Goal: Task Accomplishment & Management: Complete application form

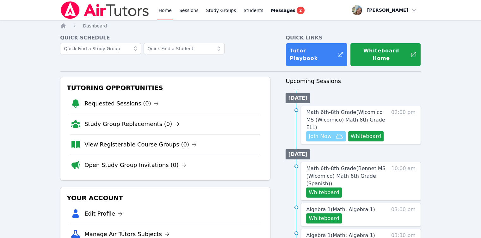
click at [328, 133] on span "Join Now" at bounding box center [319, 137] width 23 height 8
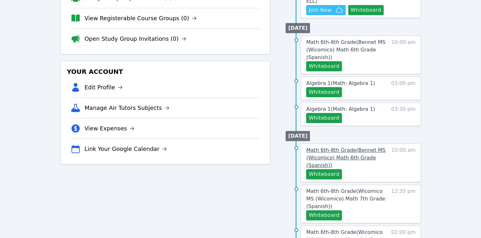
scroll to position [190, 0]
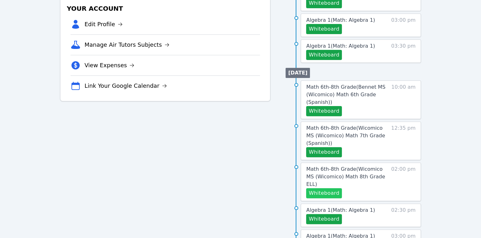
click at [332, 188] on button "Whiteboard" at bounding box center [324, 193] width 36 height 10
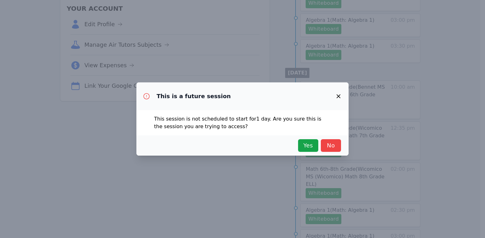
click at [296, 145] on div "Yes No" at bounding box center [242, 145] width 197 height 13
click at [303, 147] on span "Yes" at bounding box center [308, 145] width 14 height 9
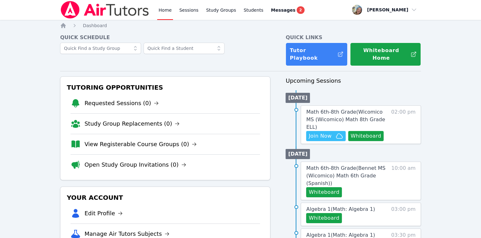
scroll to position [0, 0]
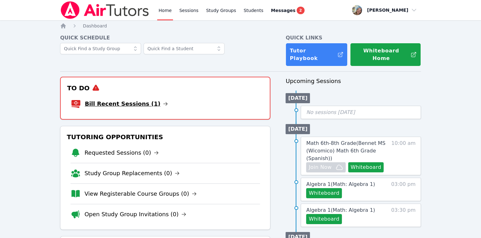
click at [135, 100] on link "Bill Recent Sessions (1)" at bounding box center [126, 104] width 83 height 9
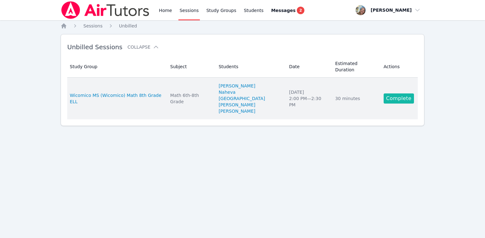
click at [393, 94] on link "Complete" at bounding box center [399, 99] width 30 height 10
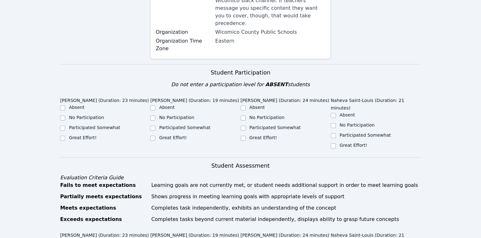
scroll to position [221, 0]
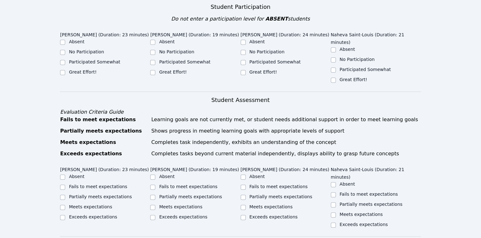
click at [75, 59] on label "Participated Somewhat" at bounding box center [94, 61] width 51 height 5
click at [65, 60] on input "Participated Somewhat" at bounding box center [62, 62] width 5 height 5
checkbox input "true"
drag, startPoint x: 176, startPoint y: 38, endPoint x: 213, endPoint y: 41, distance: 37.7
click at [176, 59] on label "Participated Somewhat" at bounding box center [184, 61] width 51 height 5
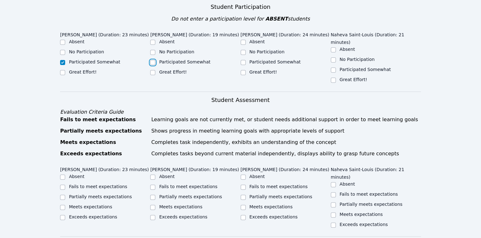
click at [155, 60] on input "Participated Somewhat" at bounding box center [152, 62] width 5 height 5
checkbox input "true"
click at [257, 59] on label "Participated Somewhat" at bounding box center [274, 61] width 51 height 5
click at [245, 60] on input "Participated Somewhat" at bounding box center [242, 62] width 5 height 5
checkbox input "true"
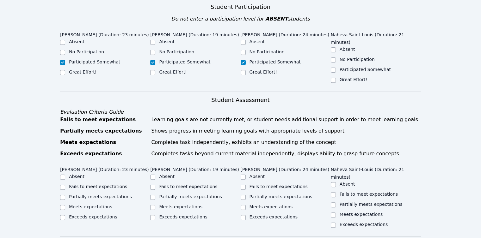
click at [362, 67] on label "Participated Somewhat" at bounding box center [364, 69] width 51 height 5
click at [336, 68] on input "Participated Somewhat" at bounding box center [332, 70] width 5 height 5
checkbox input "true"
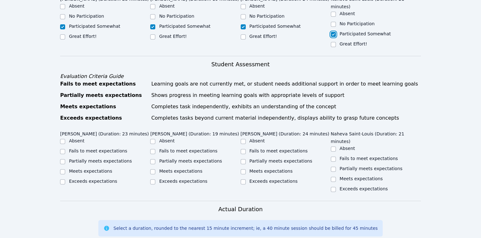
scroll to position [284, 0]
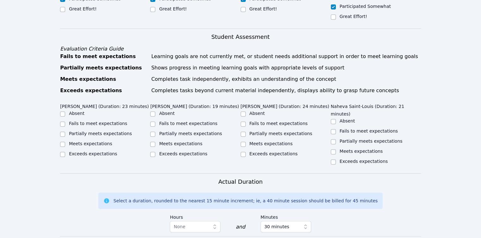
click at [100, 131] on label "Partially meets expectations" at bounding box center [100, 133] width 63 height 5
click at [65, 132] on input "Partially meets expectations" at bounding box center [62, 134] width 5 height 5
checkbox input "true"
drag, startPoint x: 184, startPoint y: 105, endPoint x: 197, endPoint y: 100, distance: 14.0
click at [184, 131] on label "Partially meets expectations" at bounding box center [190, 133] width 63 height 5
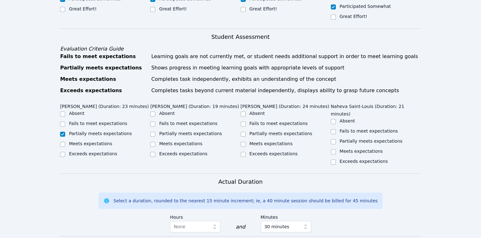
click at [204, 131] on label "Partially meets expectations" at bounding box center [190, 133] width 63 height 5
click at [155, 132] on input "Partially meets expectations" at bounding box center [152, 134] width 5 height 5
checkbox input "true"
click at [259, 131] on label "Partially meets expectations" at bounding box center [280, 133] width 63 height 5
click at [245, 132] on input "Partially meets expectations" at bounding box center [242, 134] width 5 height 5
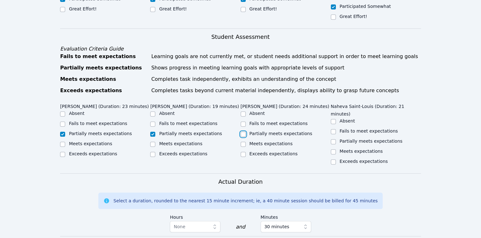
checkbox input "true"
click at [353, 139] on label "Partially meets expectations" at bounding box center [370, 141] width 63 height 5
click at [336, 139] on input "Partially meets expectations" at bounding box center [332, 141] width 5 height 5
checkbox input "true"
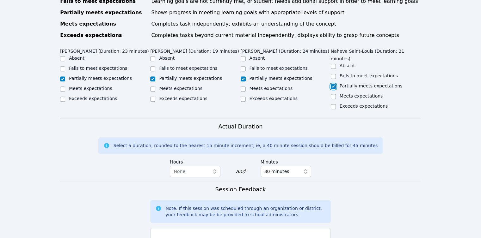
scroll to position [442, 0]
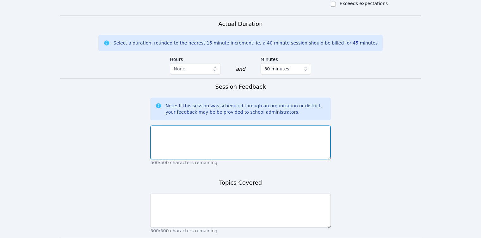
click at [192, 125] on textarea at bounding box center [240, 142] width 180 height 34
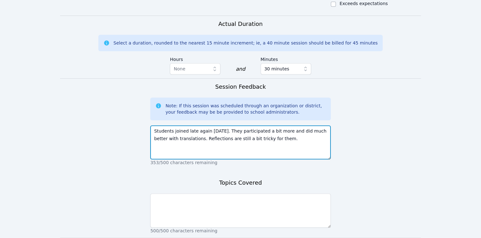
type textarea "Students joined late again [DATE]. They participated a bit more and did much be…"
drag, startPoint x: 177, startPoint y: 100, endPoint x: 154, endPoint y: 101, distance: 22.2
click at [154, 125] on textarea "Students joined late again [DATE]. They participated a bit more and did much be…" at bounding box center [240, 142] width 180 height 34
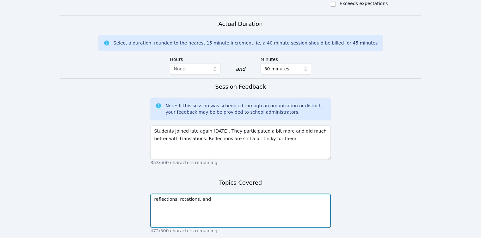
click at [251, 194] on textarea "reflections, rotations, and" at bounding box center [240, 211] width 180 height 34
paste textarea "translations"
type textarea "reflections, rotations, and translations"
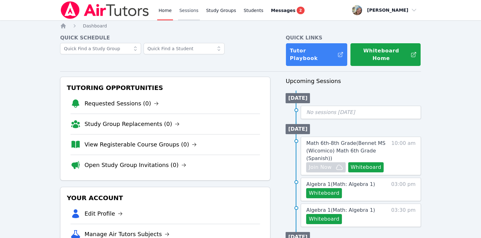
click at [190, 13] on link "Sessions" at bounding box center [189, 10] width 22 height 20
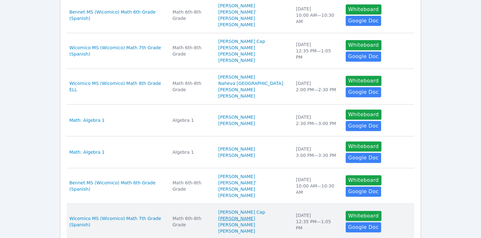
scroll to position [264, 0]
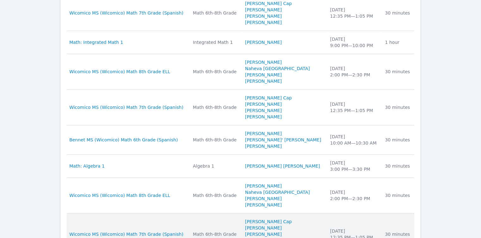
scroll to position [580, 0]
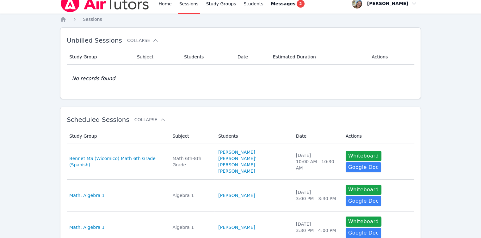
scroll to position [0, 0]
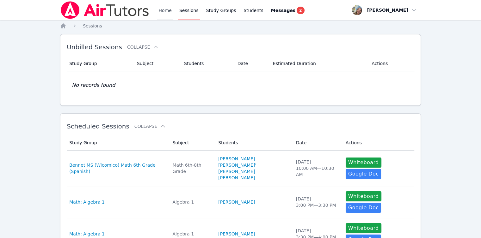
click at [165, 13] on link "Home" at bounding box center [164, 10] width 15 height 20
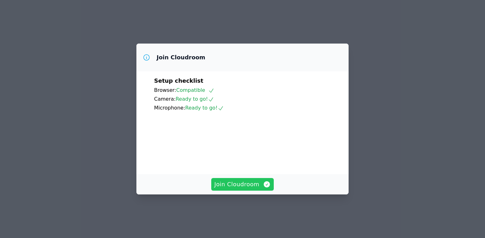
click at [261, 189] on span "Join Cloudroom" at bounding box center [243, 184] width 57 height 9
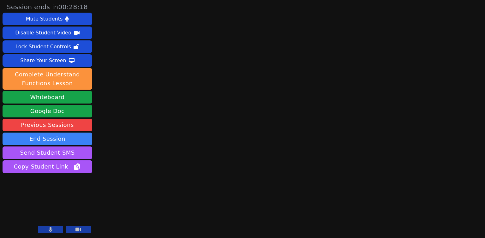
click at [257, 188] on main at bounding box center [290, 119] width 130 height 238
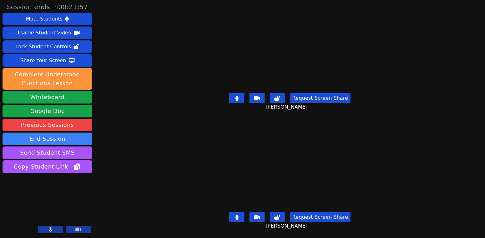
click at [238, 96] on icon at bounding box center [236, 98] width 3 height 5
click at [237, 96] on icon at bounding box center [237, 98] width 6 height 5
click at [238, 212] on button at bounding box center [236, 217] width 15 height 10
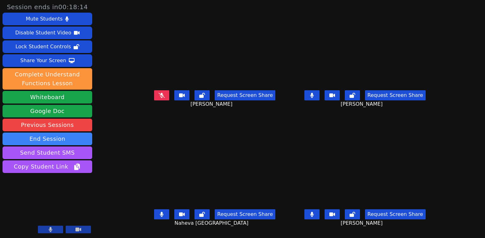
click at [159, 98] on icon at bounding box center [162, 95] width 6 height 5
click at [154, 100] on button at bounding box center [161, 95] width 15 height 10
click at [314, 217] on icon at bounding box center [311, 214] width 3 height 5
click at [314, 98] on icon at bounding box center [311, 95] width 3 height 5
click at [155, 219] on button at bounding box center [161, 214] width 15 height 10
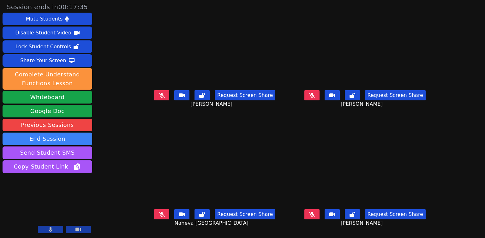
click at [154, 220] on button at bounding box center [161, 214] width 15 height 10
click at [154, 216] on button at bounding box center [161, 214] width 15 height 10
click at [154, 218] on button at bounding box center [161, 214] width 15 height 10
click at [320, 100] on button at bounding box center [312, 95] width 15 height 10
click at [317, 99] on button at bounding box center [312, 95] width 15 height 10
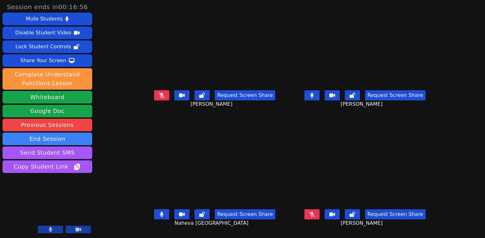
click at [159, 98] on icon at bounding box center [162, 95] width 6 height 5
click at [155, 100] on button at bounding box center [161, 95] width 15 height 10
click at [314, 98] on icon at bounding box center [312, 95] width 4 height 5
click at [154, 214] on button at bounding box center [161, 214] width 15 height 10
click at [315, 217] on icon at bounding box center [312, 214] width 6 height 5
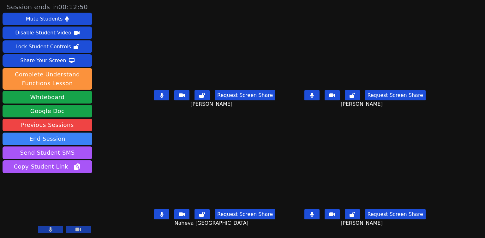
click at [154, 216] on button at bounding box center [161, 214] width 15 height 10
click at [159, 215] on icon at bounding box center [162, 214] width 6 height 5
click at [320, 220] on button at bounding box center [312, 214] width 15 height 10
drag, startPoint x: 325, startPoint y: 101, endPoint x: 241, endPoint y: 96, distance: 84.2
click at [320, 100] on button at bounding box center [312, 95] width 15 height 10
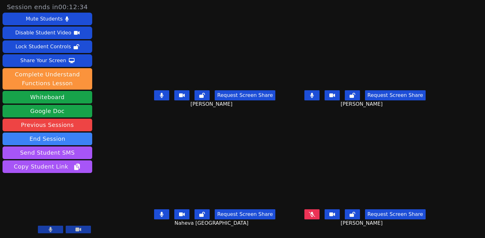
click at [154, 100] on button at bounding box center [161, 95] width 15 height 10
click at [159, 97] on icon at bounding box center [162, 95] width 6 height 5
click at [315, 98] on icon at bounding box center [312, 95] width 6 height 5
click at [320, 217] on button at bounding box center [312, 214] width 15 height 10
click at [309, 104] on div "Request Screen Share Jayden Denis" at bounding box center [365, 100] width 145 height 25
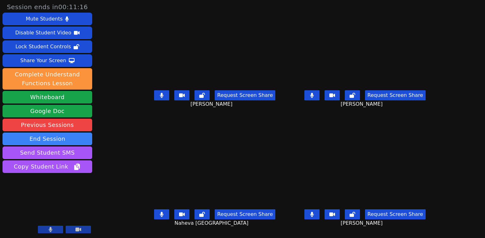
click at [320, 99] on button at bounding box center [312, 95] width 15 height 10
click at [154, 93] on button at bounding box center [161, 95] width 15 height 10
click at [160, 215] on icon at bounding box center [161, 214] width 3 height 5
click at [320, 222] on div "Request Screen Share Benson Dupervil" at bounding box center [365, 219] width 145 height 25
click at [320, 217] on button at bounding box center [312, 214] width 15 height 10
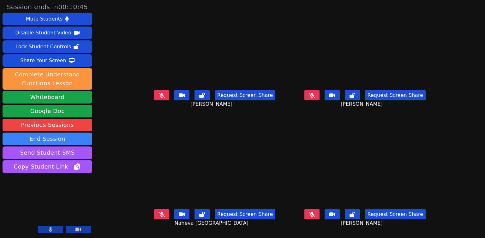
drag, startPoint x: 329, startPoint y: 219, endPoint x: 331, endPoint y: 225, distance: 6.9
click at [320, 218] on button at bounding box center [312, 214] width 15 height 10
click at [314, 216] on icon at bounding box center [311, 214] width 3 height 5
click at [147, 104] on div "Request Screen Share Edje Youmee Etienne" at bounding box center [214, 100] width 145 height 25
click at [159, 97] on icon at bounding box center [162, 95] width 6 height 5
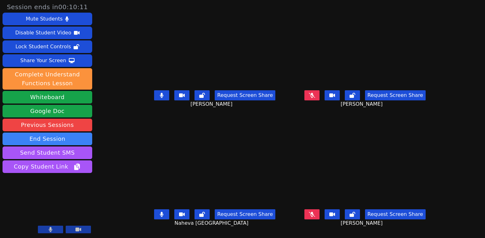
click at [160, 96] on icon at bounding box center [162, 95] width 4 height 5
click at [160, 217] on icon at bounding box center [161, 214] width 3 height 5
click at [159, 217] on icon at bounding box center [162, 214] width 6 height 5
click at [315, 97] on icon at bounding box center [312, 95] width 6 height 5
click at [160, 217] on icon at bounding box center [162, 214] width 4 height 5
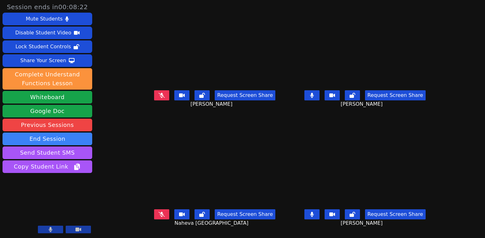
click at [159, 217] on icon at bounding box center [162, 214] width 6 height 5
click at [320, 100] on button at bounding box center [312, 95] width 15 height 10
click at [154, 220] on button at bounding box center [161, 214] width 15 height 10
click at [160, 98] on icon at bounding box center [162, 95] width 4 height 5
click at [159, 98] on icon at bounding box center [162, 95] width 6 height 5
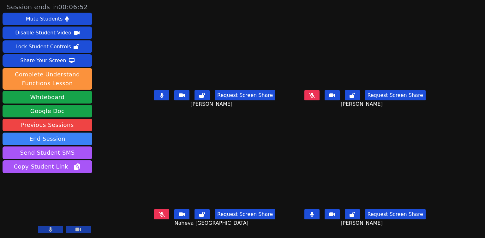
click at [160, 98] on icon at bounding box center [161, 95] width 3 height 5
click at [154, 220] on button at bounding box center [161, 214] width 15 height 10
click at [155, 216] on button at bounding box center [161, 214] width 15 height 10
click at [314, 217] on icon at bounding box center [312, 214] width 4 height 5
click at [154, 94] on button at bounding box center [161, 95] width 15 height 10
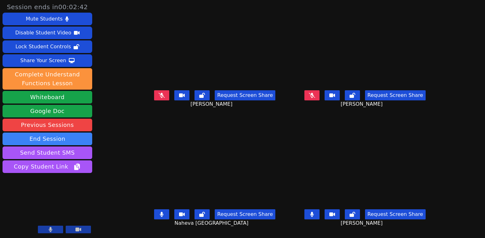
drag, startPoint x: 244, startPoint y: 42, endPoint x: 242, endPoint y: 36, distance: 6.1
click at [155, 217] on button at bounding box center [161, 214] width 15 height 10
click at [320, 216] on button at bounding box center [312, 214] width 15 height 10
click at [160, 215] on icon at bounding box center [161, 214] width 3 height 5
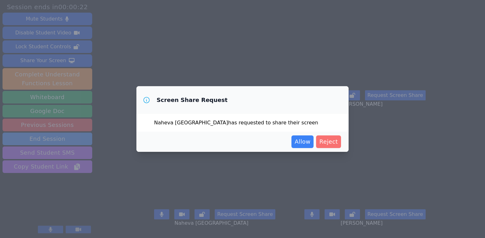
click at [322, 145] on span "Reject" at bounding box center [328, 141] width 19 height 9
